Goal: Information Seeking & Learning: Learn about a topic

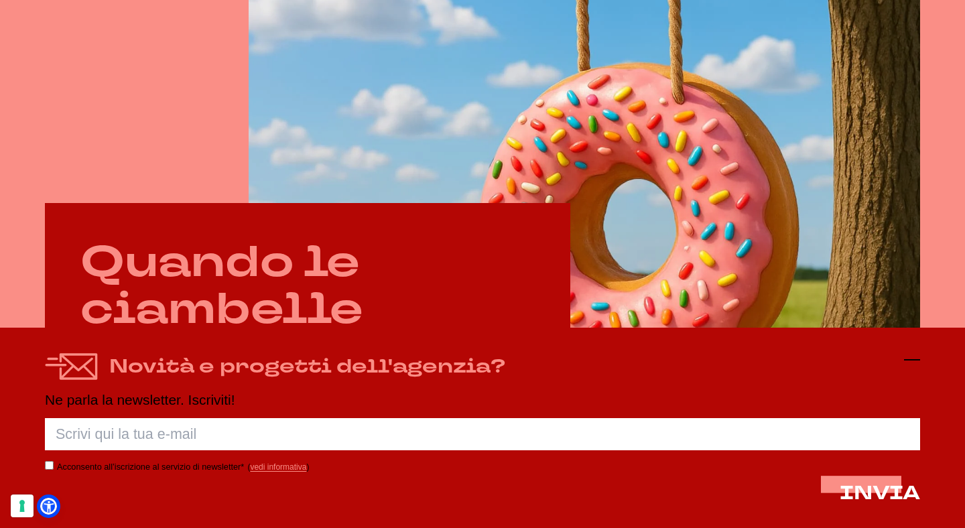
scroll to position [475, 0]
click at [916, 363] on icon at bounding box center [912, 360] width 16 height 16
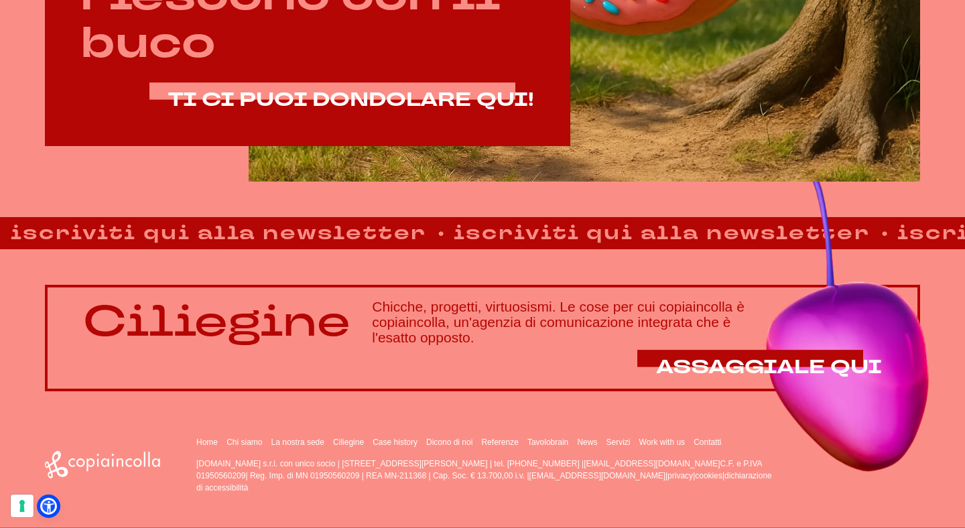
scroll to position [835, 0]
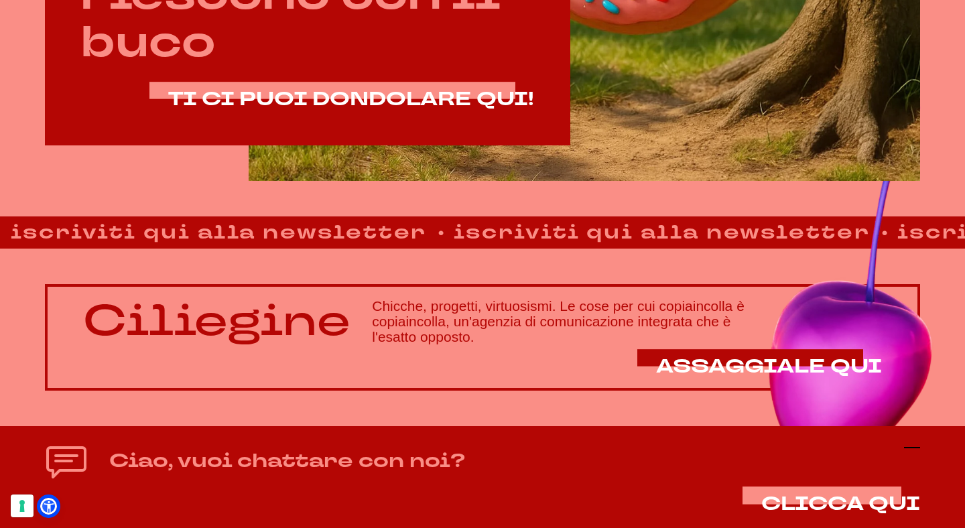
click at [918, 446] on icon at bounding box center [912, 448] width 16 height 16
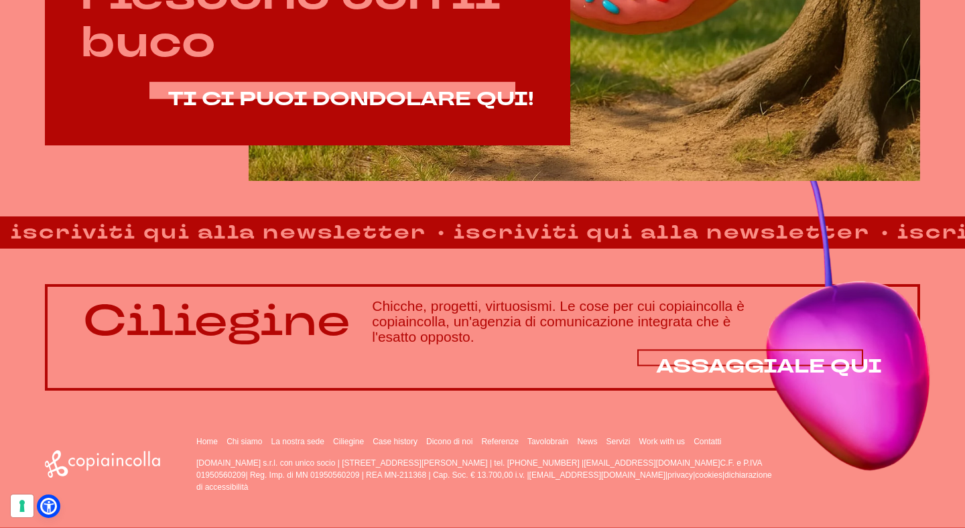
click at [799, 366] on span "ASSAGGIALE QUI" at bounding box center [769, 366] width 226 height 26
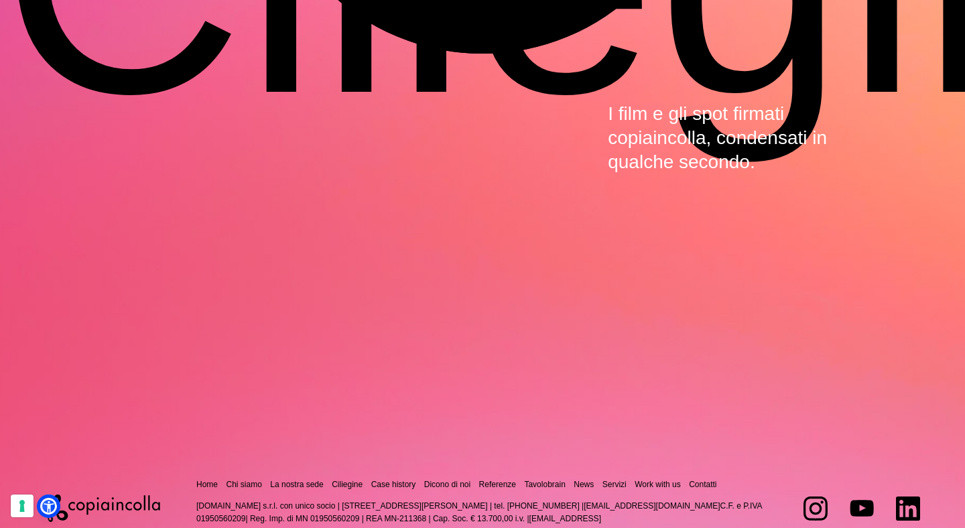
scroll to position [4194, 0]
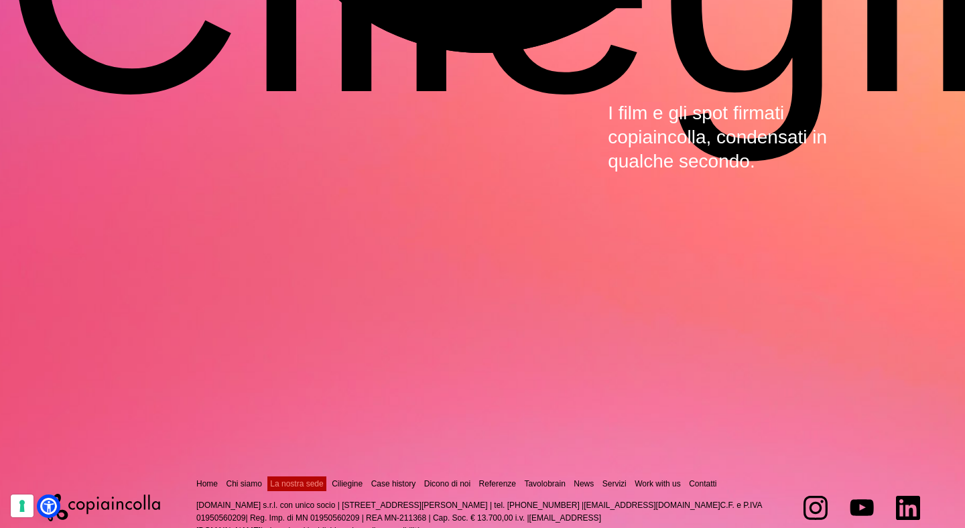
click at [323, 479] on link "La nostra sede" at bounding box center [296, 483] width 53 height 9
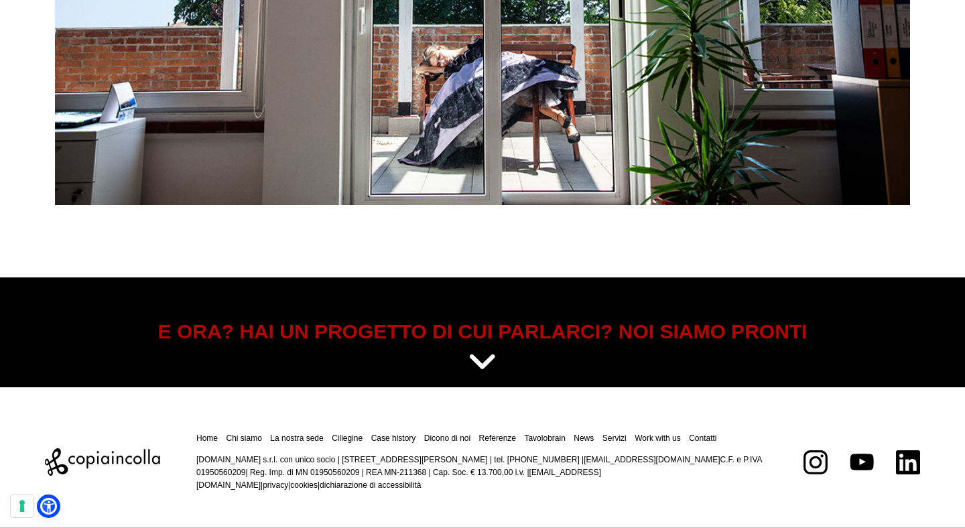
scroll to position [5248, 0]
click at [689, 443] on link "Contatti" at bounding box center [702, 438] width 27 height 9
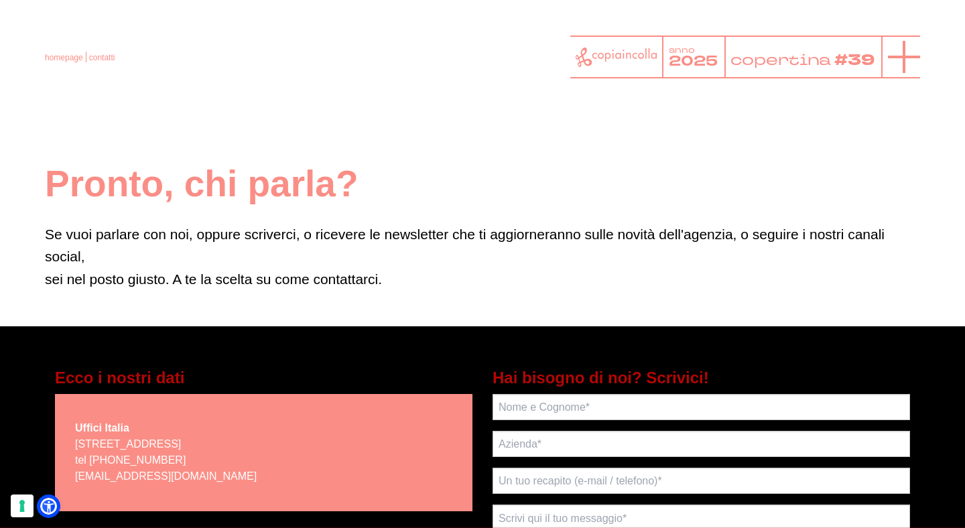
click at [910, 55] on icon at bounding box center [904, 57] width 32 height 32
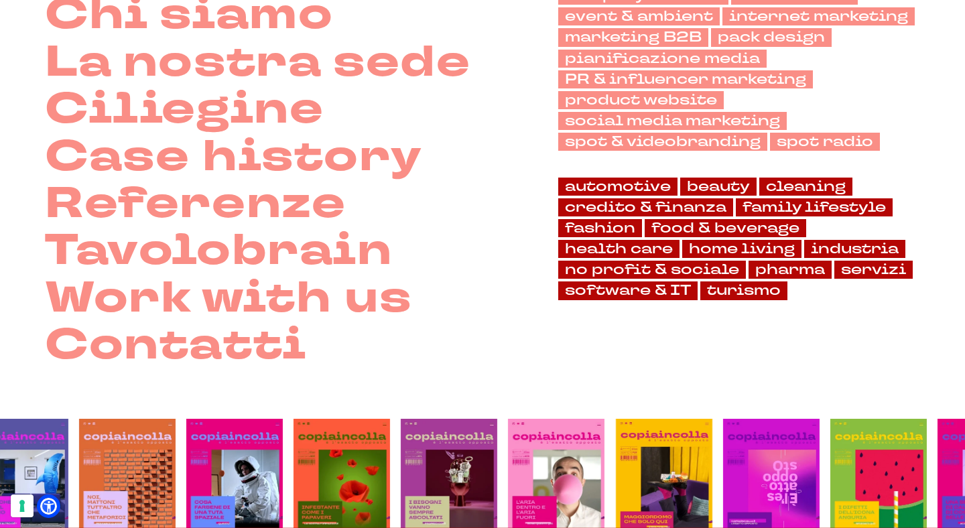
scroll to position [168, 0]
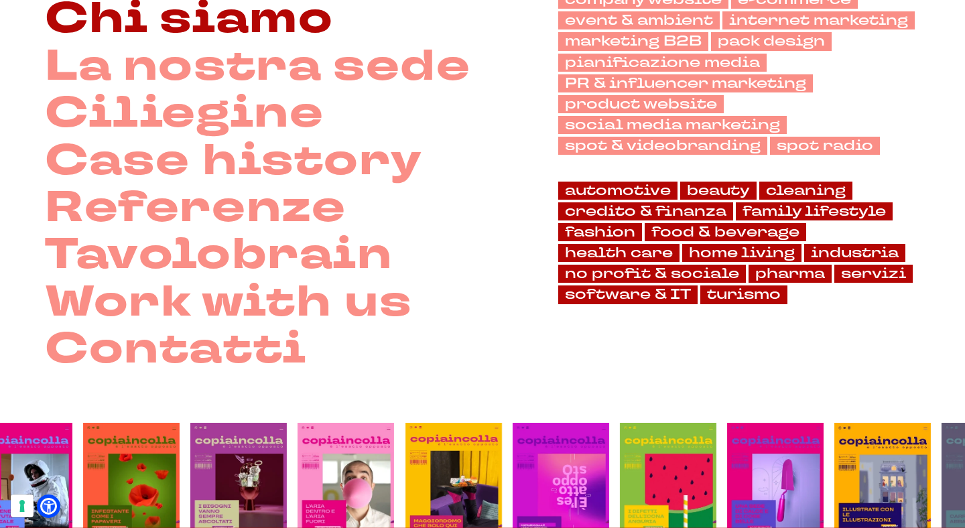
click at [306, 32] on link "Chi siamo" at bounding box center [189, 19] width 288 height 47
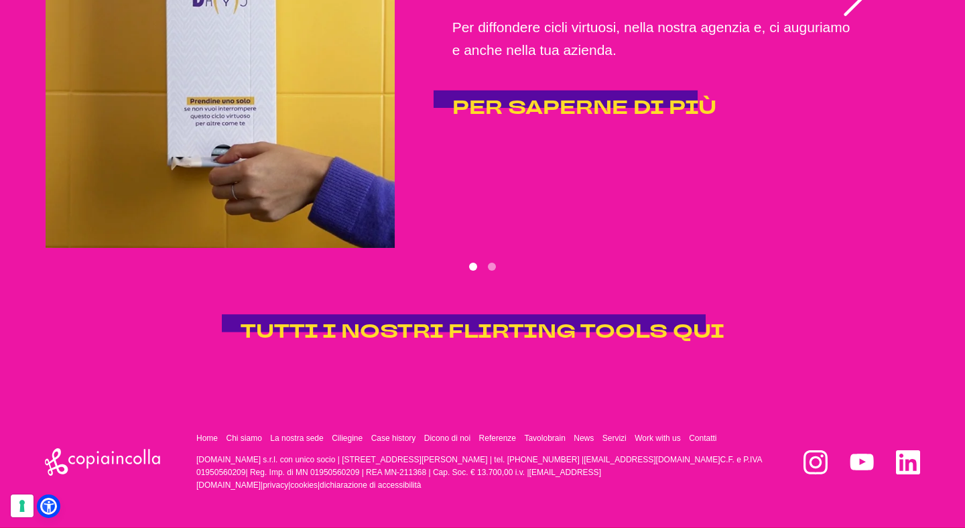
scroll to position [2721, 0]
click at [492, 263] on button "Go to slide 2" at bounding box center [492, 267] width 8 height 8
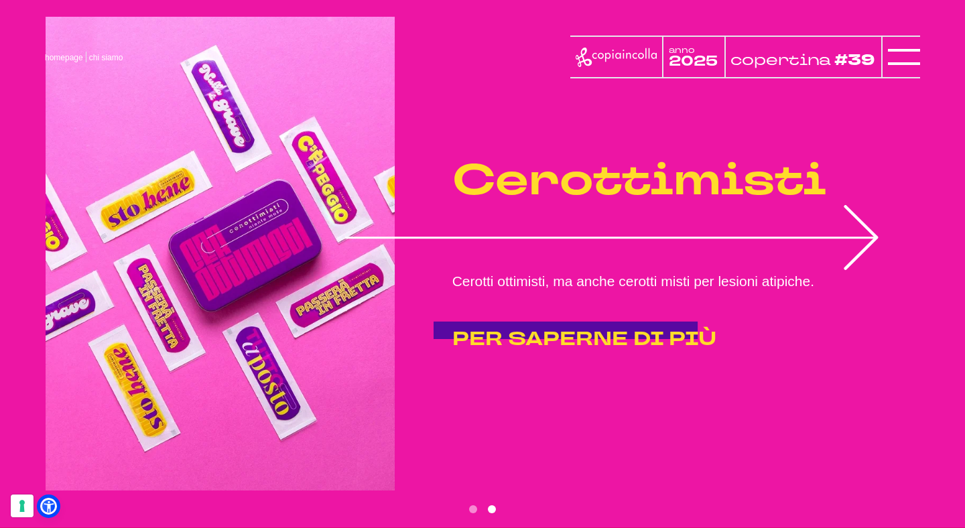
scroll to position [2445, 0]
click at [519, 352] on span "PER SAPERNE DI PIÙ" at bounding box center [584, 339] width 264 height 26
click at [899, 62] on icon at bounding box center [904, 57] width 32 height 32
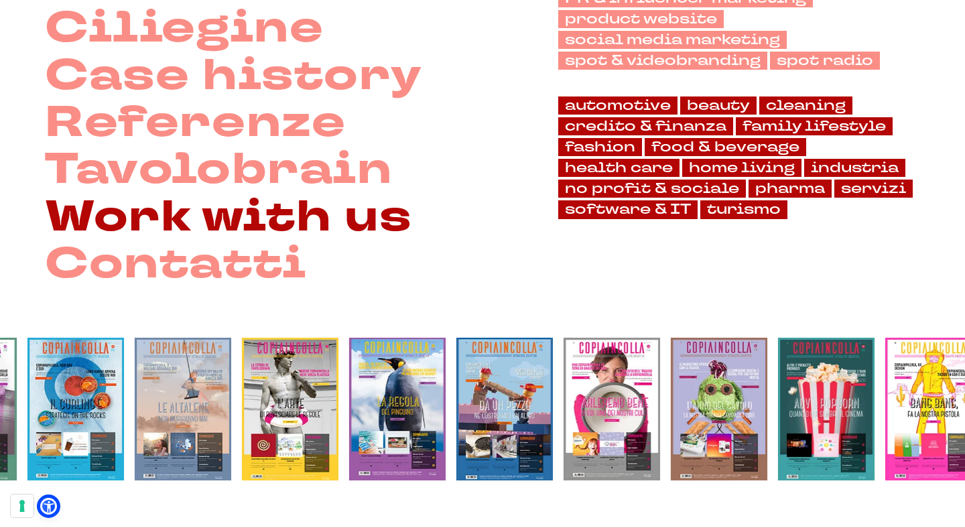
scroll to position [271, 0]
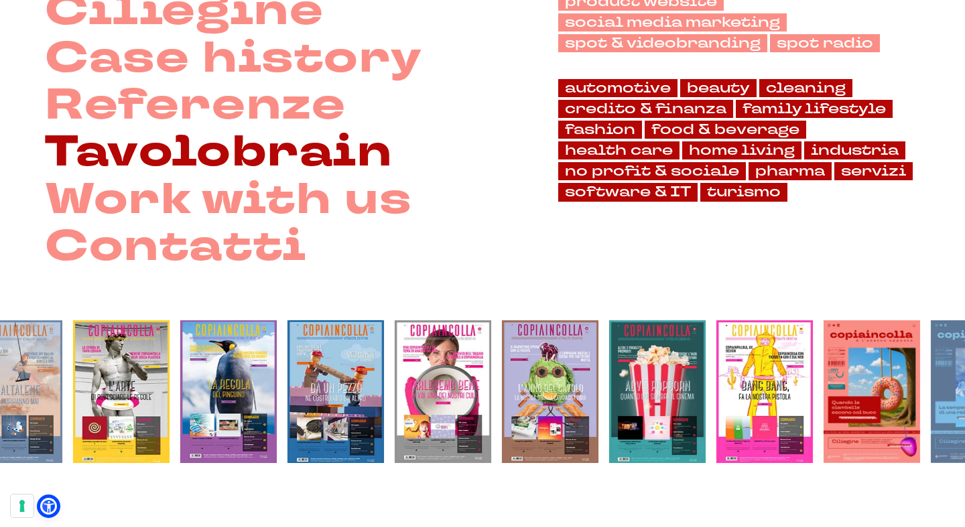
click at [319, 165] on link "Tavolobrain" at bounding box center [219, 152] width 348 height 47
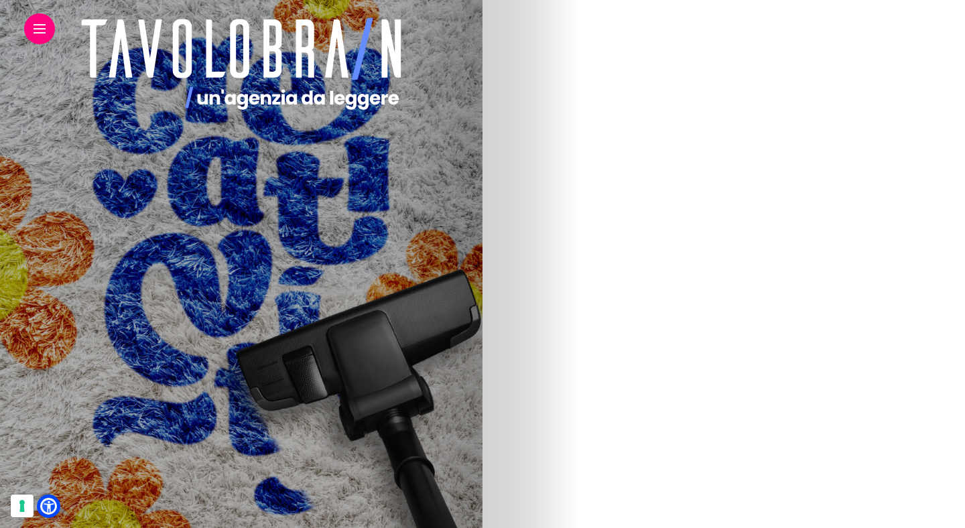
scroll to position [1179, 0]
click at [436, 60] on link "Se la Gen Z sale al timone" at bounding box center [345, 73] width 182 height 26
click at [458, 105] on img at bounding box center [241, 168] width 434 height 150
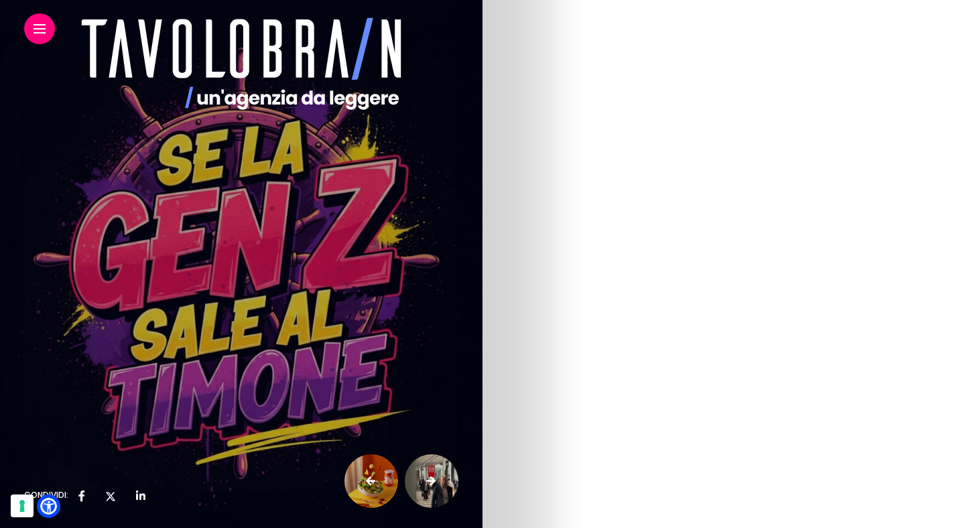
scroll to position [3793, 0]
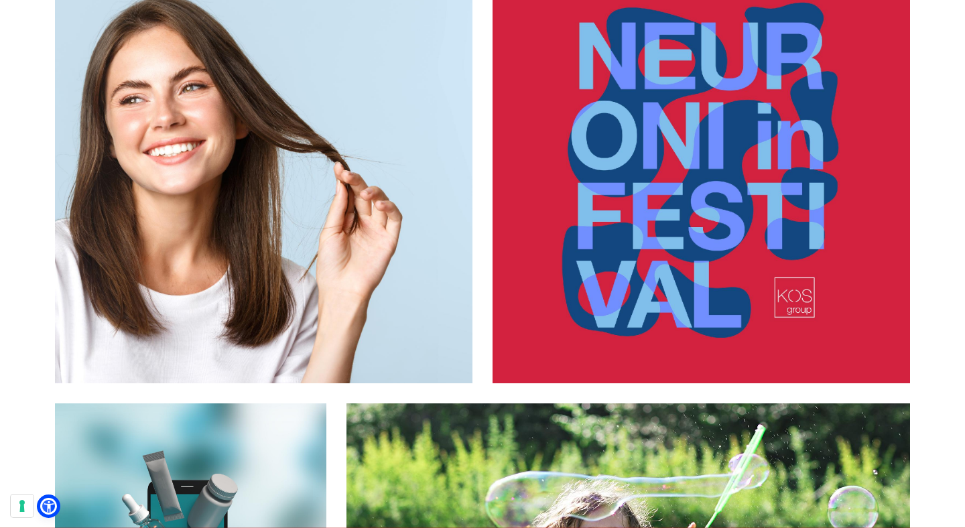
scroll to position [2152, 0]
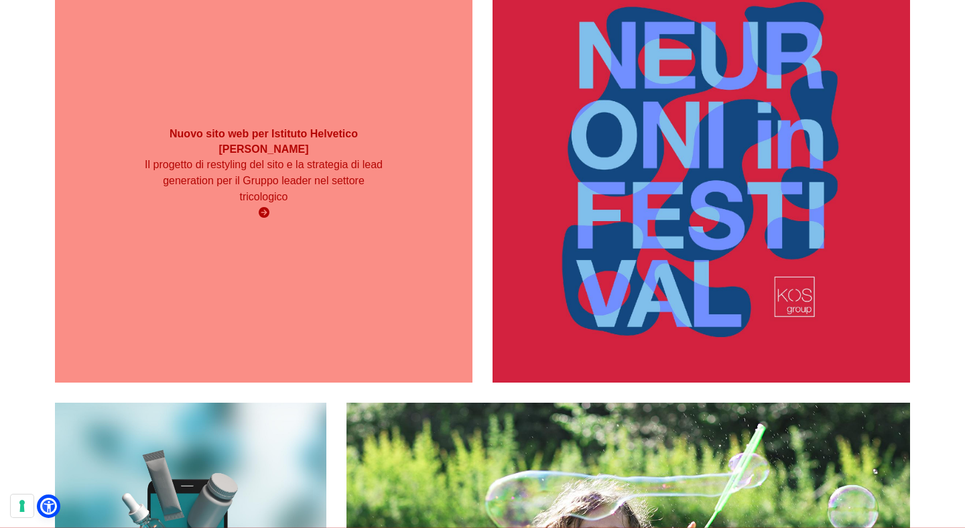
click at [242, 145] on strong "Nuovo sito web per Istituto Helvetico [PERSON_NAME]" at bounding box center [264, 141] width 188 height 26
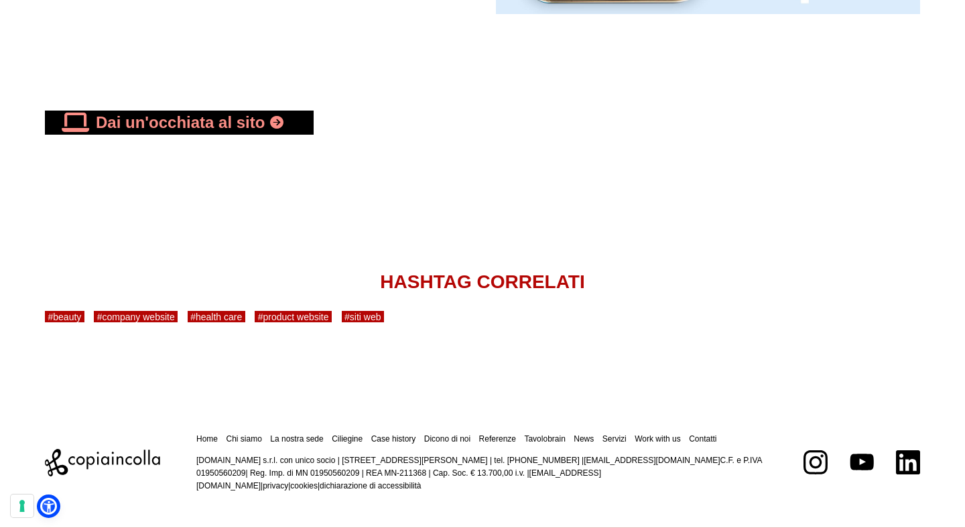
scroll to position [4144, 0]
click at [253, 135] on link "Dai un'occhiata al sito" at bounding box center [179, 123] width 269 height 24
